Goal: Information Seeking & Learning: Compare options

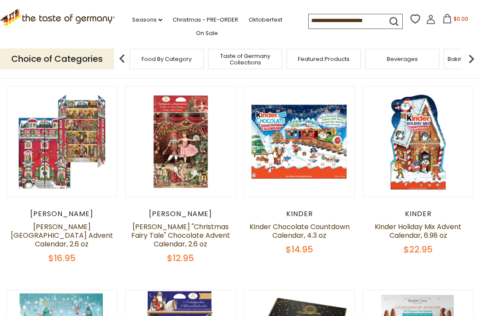
scroll to position [87, 0]
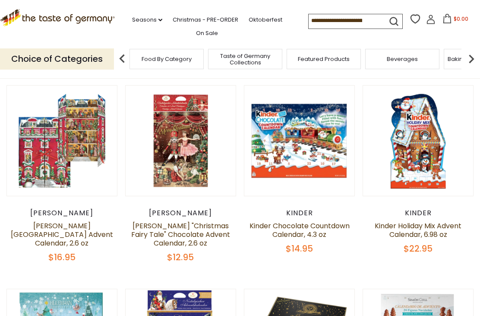
click at [202, 236] on link "[PERSON_NAME] "Christmas Fairy Tale" Chocolate Advent Calendar, 2.6 oz" at bounding box center [180, 234] width 99 height 27
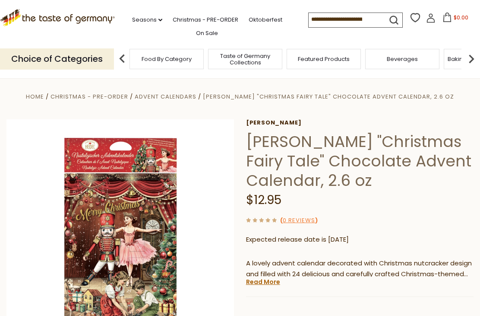
scroll to position [1, 0]
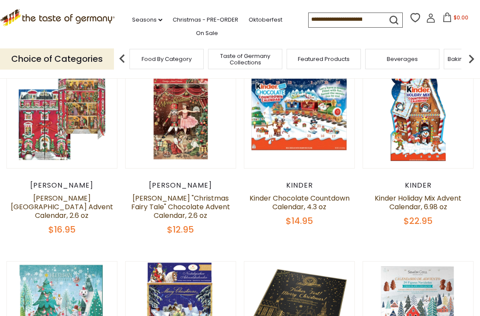
click at [81, 205] on link "[PERSON_NAME][GEOGRAPHIC_DATA] Advent Calendar, 2.6 oz" at bounding box center [62, 206] width 102 height 27
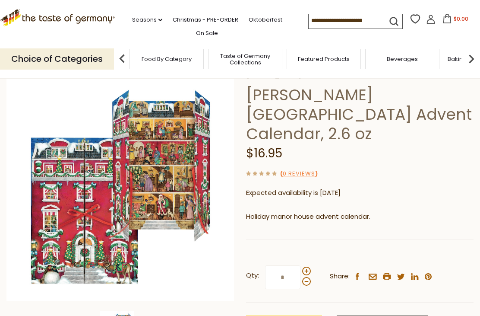
scroll to position [47, 0]
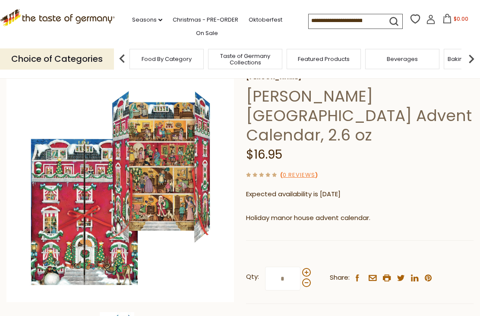
click at [167, 184] on img at bounding box center [120, 188] width 228 height 228
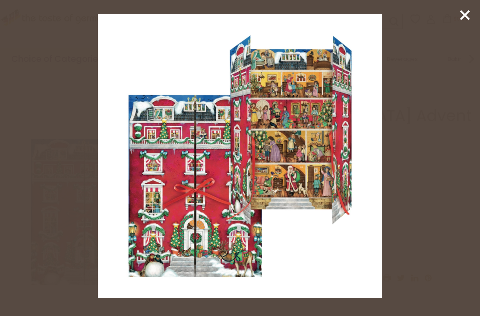
click at [465, 13] on icon at bounding box center [464, 15] width 13 height 13
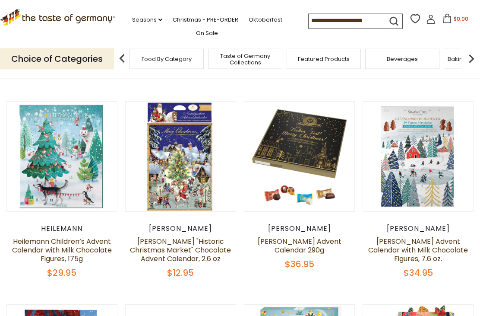
scroll to position [274, 0]
click at [185, 24] on button "Quick View" at bounding box center [180, 14] width 58 height 19
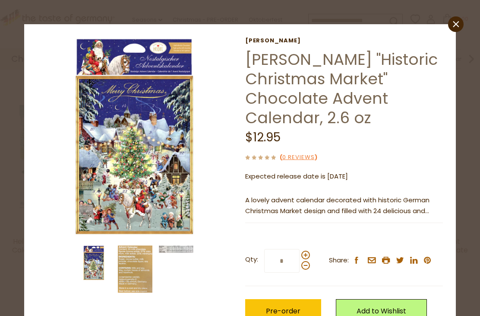
click at [151, 170] on img at bounding box center [136, 136] width 198 height 198
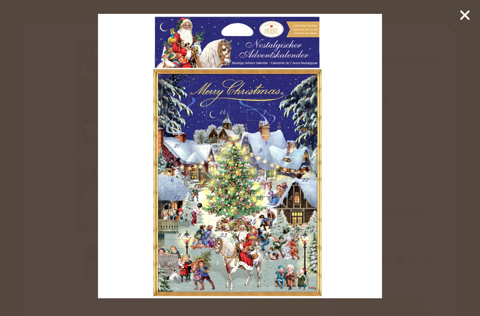
click at [465, 19] on icon at bounding box center [464, 15] width 13 height 13
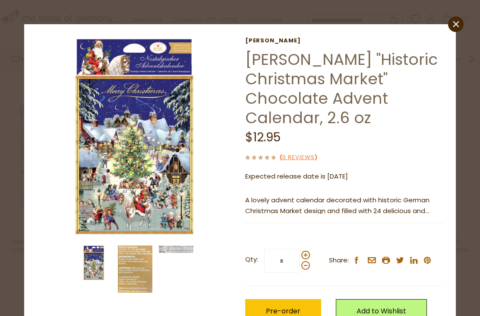
click at [457, 23] on icon at bounding box center [456, 24] width 6 height 6
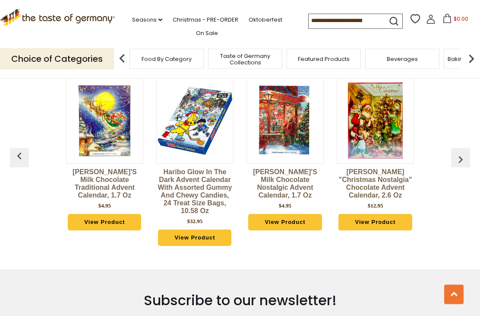
scroll to position [1782, 0]
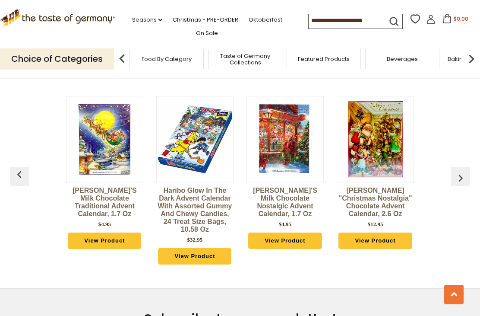
click at [391, 205] on link "[PERSON_NAME] "Christmas Nostalgia" Chocolate Advent Calendar, 2.6 oz" at bounding box center [375, 201] width 77 height 31
